Goal: Task Accomplishment & Management: Complete application form

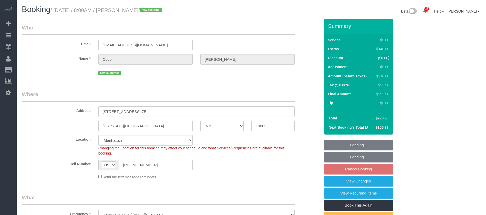
select select "NY"
select select "1"
select select "spot1"
select select "number:57"
select select "number:70"
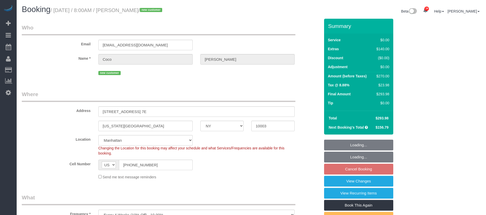
select select "number:15"
select select "number:5"
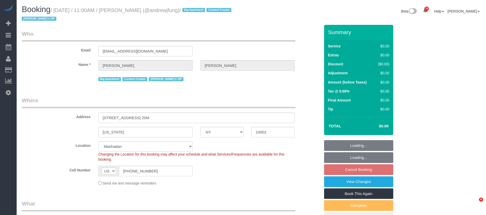
select select "NY"
select select "2"
select select "240"
select select "number:89"
select select "number:90"
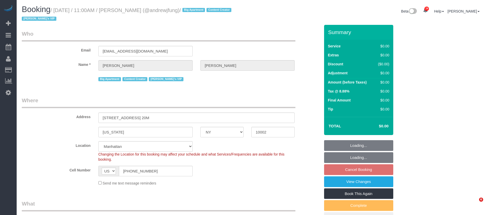
select select "number:15"
select select "number:7"
select select "spot2"
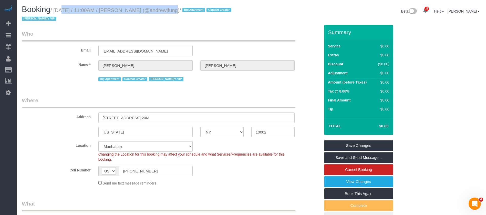
drag, startPoint x: 54, startPoint y: 9, endPoint x: 162, endPoint y: 11, distance: 107.9
click at [162, 11] on small "/ September 29, 2025 / 11:00AM / Andrew Fung (@andrewjfung) / Big Apartment Con…" at bounding box center [127, 14] width 211 height 14
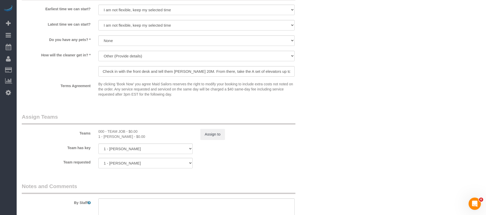
scroll to position [576, 0]
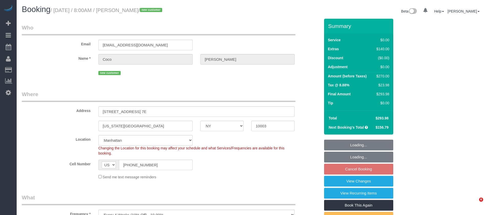
select select "NY"
select select "1"
select select "number:57"
select select "number:70"
select select "number:15"
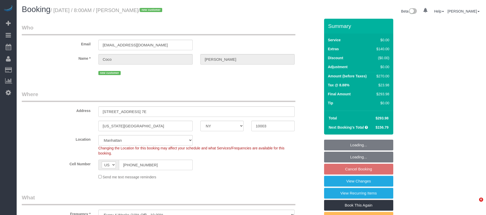
select select "number:5"
select select "object:1528"
select select "spot1"
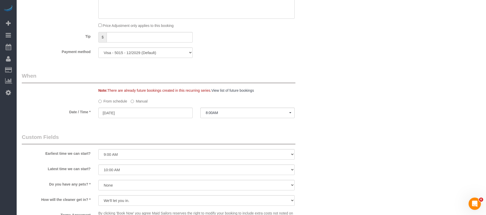
scroll to position [576, 0]
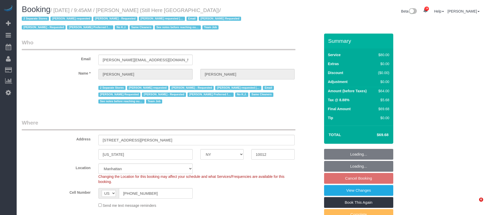
select select "NY"
select select "string:stripe-pm_1Oyz8t4VGloSiKo71skqOF54"
select select "number:89"
select select "number:90"
select select "number:15"
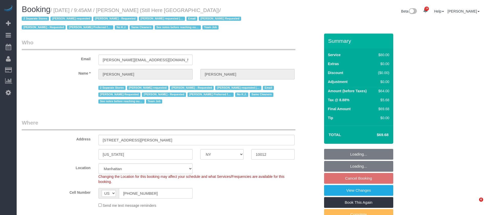
select select "number:5"
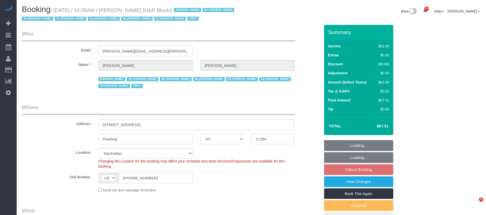
select select "NY"
select select "string:paypal"
select select "spot2"
select select "number:89"
select select "number:90"
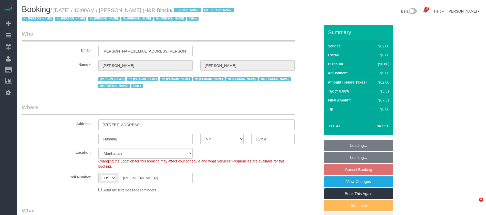
select select "number:15"
select select "number:7"
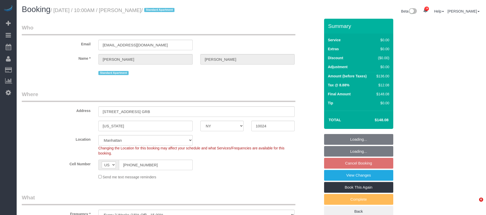
select select "NY"
select select "1"
select select "number:58"
select select "number:76"
select select "number:15"
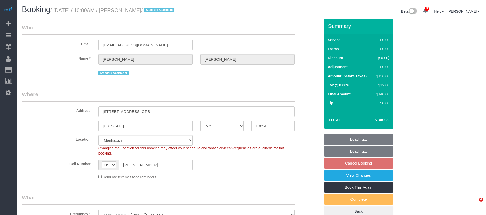
select select "number:6"
select select "spot59"
select select "NY"
select select "1"
select select "spot2"
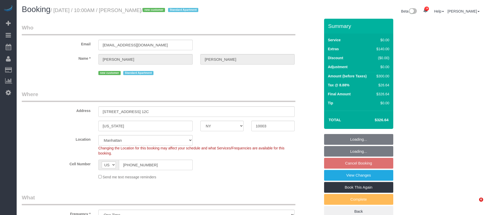
select select "number:56"
select select "number:72"
select select "number:15"
select select "number:6"
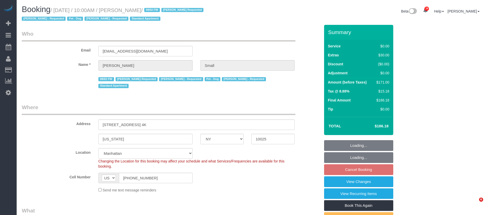
select select "NY"
select select "1"
select select "number:89"
select select "number:90"
select select "number:13"
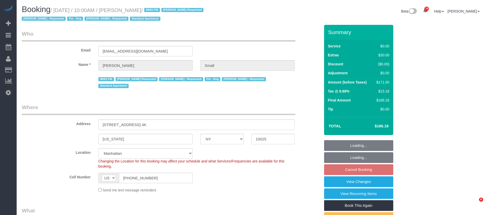
select select "number:5"
select select "spot59"
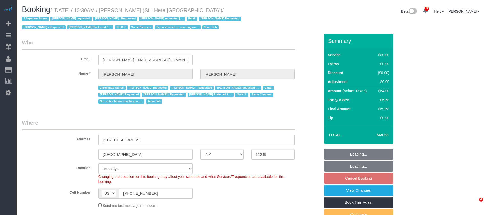
select select "NY"
select select "string:stripe-pm_1Oyz8t4VGloSiKo71skqOF54"
select select "number:89"
select select "number:90"
select select "number:15"
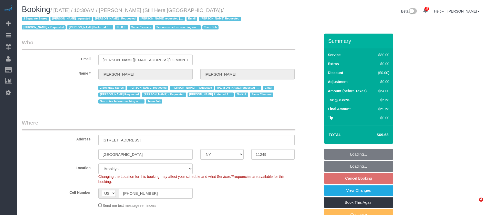
select select "number:5"
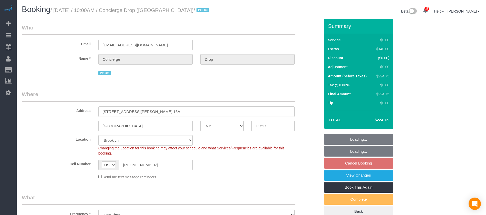
select select "NY"
select select "spot3"
select select "number:89"
select select "number:90"
select select "number:15"
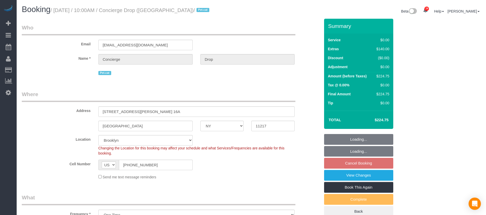
select select "number:5"
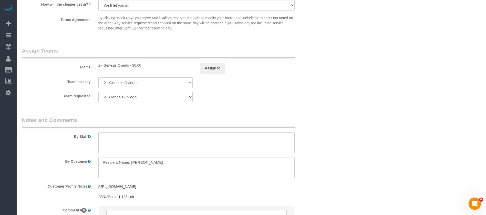
scroll to position [684, 0]
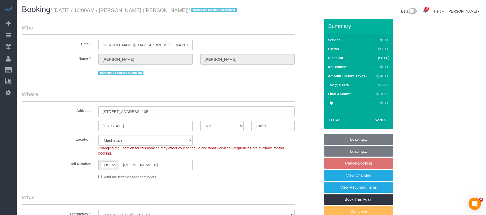
select select "NY"
select select "2"
select select "string:stripe-pm_1R58S94VGloSiKo7oTDM75CS"
select select "spot3"
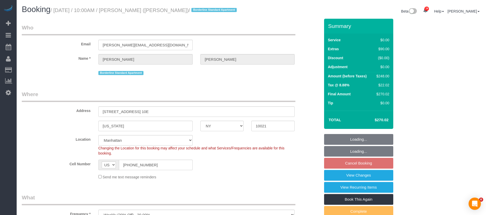
select select "number:57"
select select "number:73"
select select "number:15"
select select "number:6"
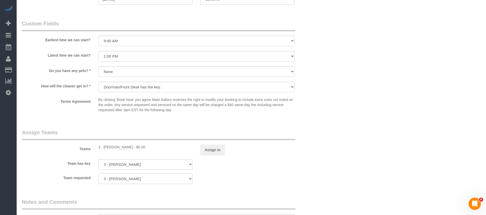
scroll to position [576, 0]
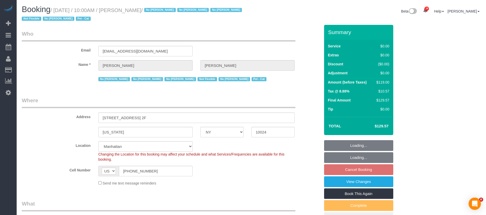
select select "NY"
select select "spot3"
select select "number:89"
select select "number:90"
select select "number:14"
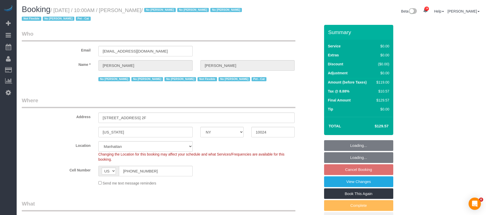
select select "number:5"
select select "number:21"
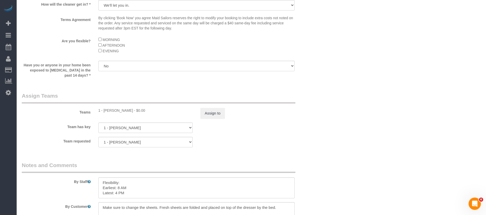
scroll to position [717, 0]
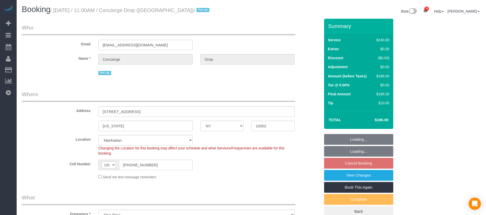
select select "NY"
select select "180"
select select "number:89"
select select "number:90"
select select "number:14"
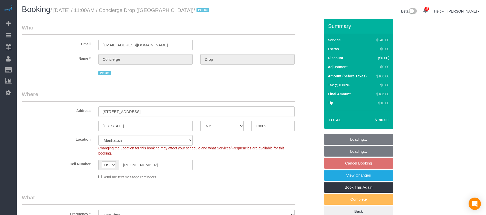
select select "number:5"
select select "spot59"
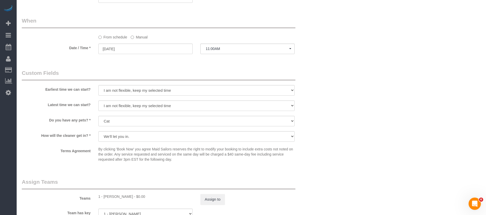
scroll to position [423, 0]
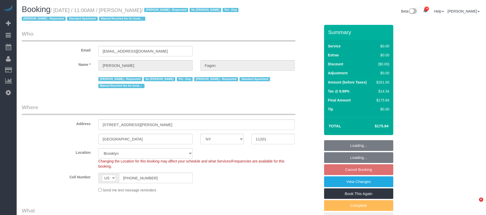
select select "NY"
select select "1"
select select "2"
select select "string:stripe-pm_1N7MCH4VGloSiKo7X7U6WIVW"
select select "number:60"
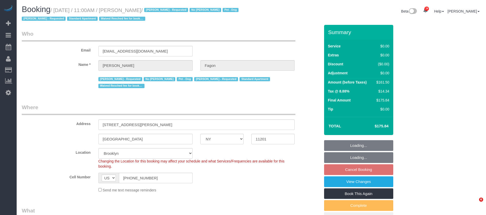
select select "number:74"
select select "number:13"
select select "number:5"
select select "spot64"
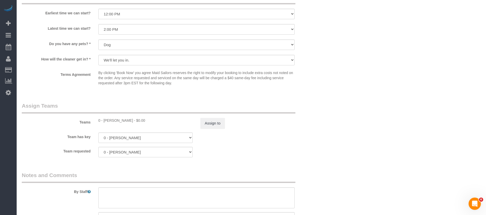
scroll to position [653, 0]
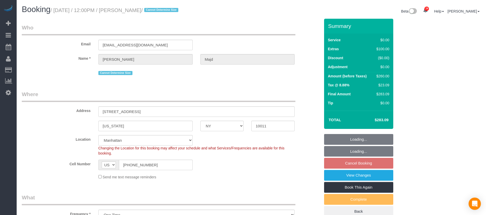
select select "NY"
select select "1"
select select "string:stripe-pm_1SBHy84VGloSiKo74KjwRX3l"
select select "number:89"
select select "number:90"
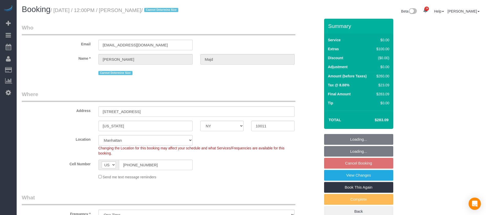
select select "number:15"
select select "number:5"
select select "spot60"
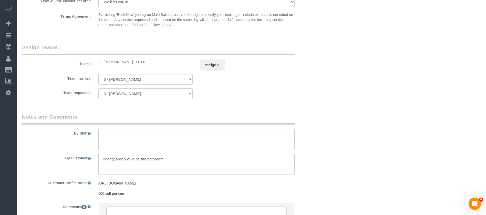
scroll to position [684, 0]
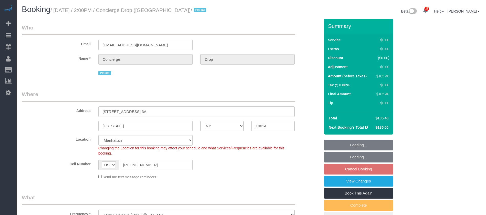
select select "NY"
select select "1"
select select "spot7"
select select "number:89"
select select "number:90"
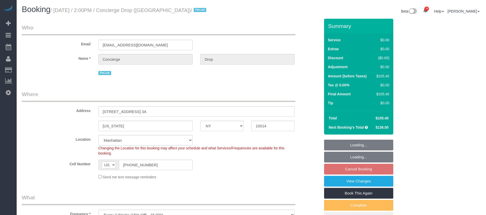
select select "number:15"
select select "number:5"
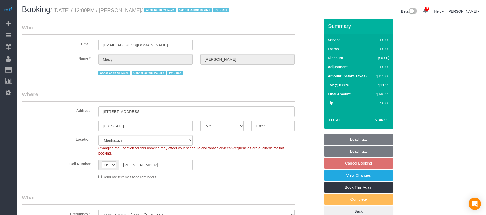
select select "NY"
select select "number:58"
select select "number:76"
select select "number:13"
select select "number:5"
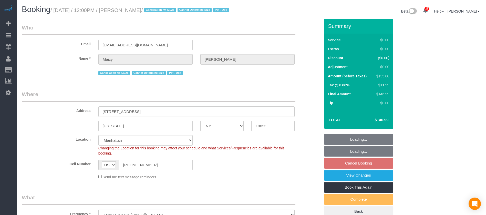
select select "spot60"
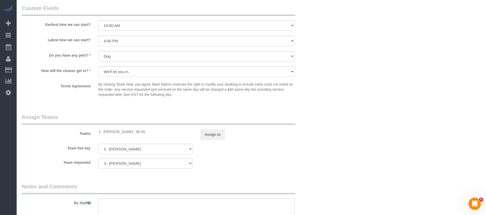
scroll to position [690, 0]
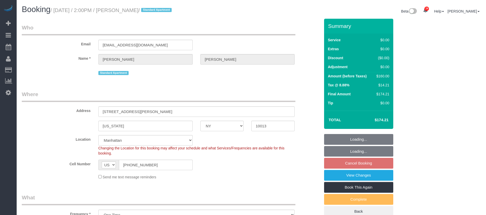
select select "NY"
select select "1"
select select "string:stripe-pm_1SAHy94VGloSiKo70XQ5lTfe"
select select "spot7"
select select "number:89"
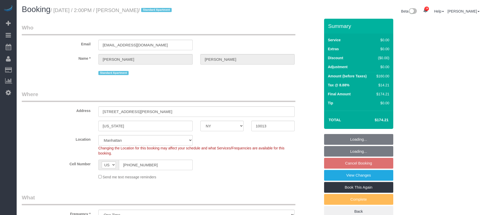
select select "number:90"
select select "number:15"
select select "number:5"
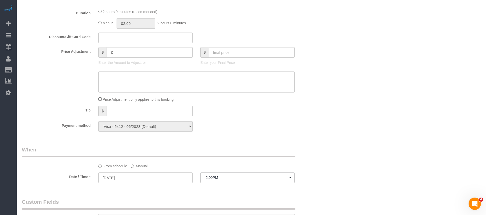
scroll to position [384, 0]
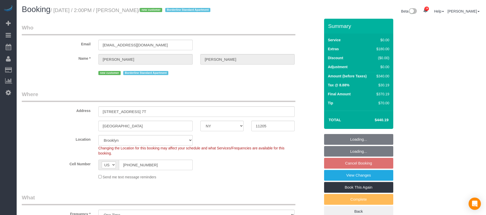
select select "NY"
select select "1"
select select "spot7"
select select "number:89"
select select "number:79"
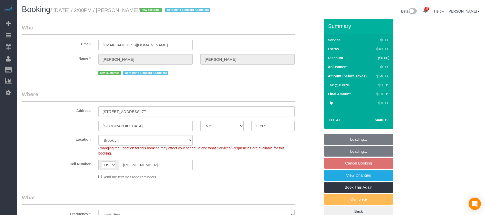
select select "number:15"
select select "number:6"
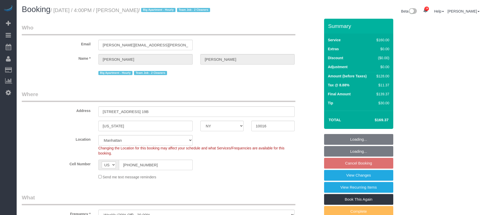
select select "NY"
select select "string:stripe-pm_1QmmDe4VGloSiKo7qN6Zl7hg"
select select "number:89"
select select "number:90"
select select "number:15"
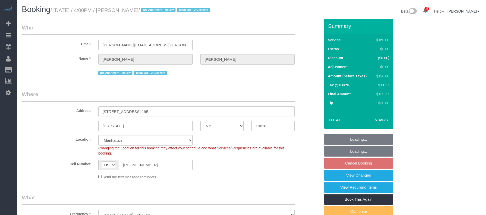
select select "number:5"
select select "spot63"
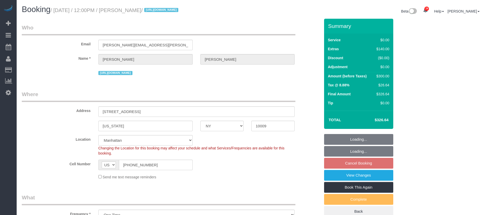
select select "NY"
select select "1"
select select "string:stripe-pm_1SBPAR4VGloSiKo7zBCDNPGQ"
select select "spot5"
select select "number:89"
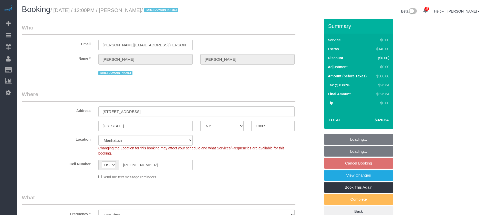
select select "number:90"
select select "number:15"
select select "number:5"
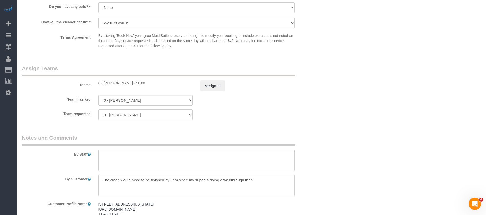
scroll to position [615, 0]
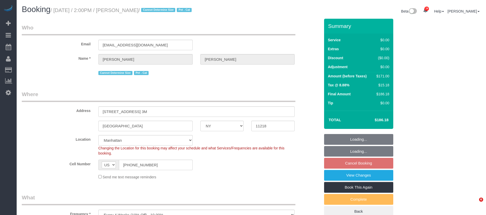
select select "NY"
select select "2"
select select "spot7"
select select "number:89"
select select "number:74"
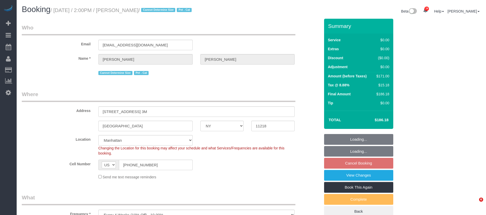
select select "number:14"
select select "number:5"
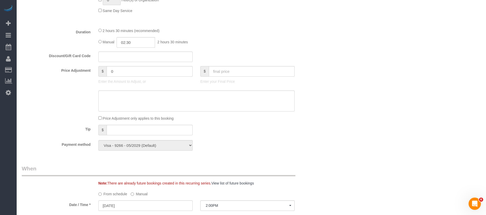
scroll to position [461, 0]
